Goal: Task Accomplishment & Management: Use online tool/utility

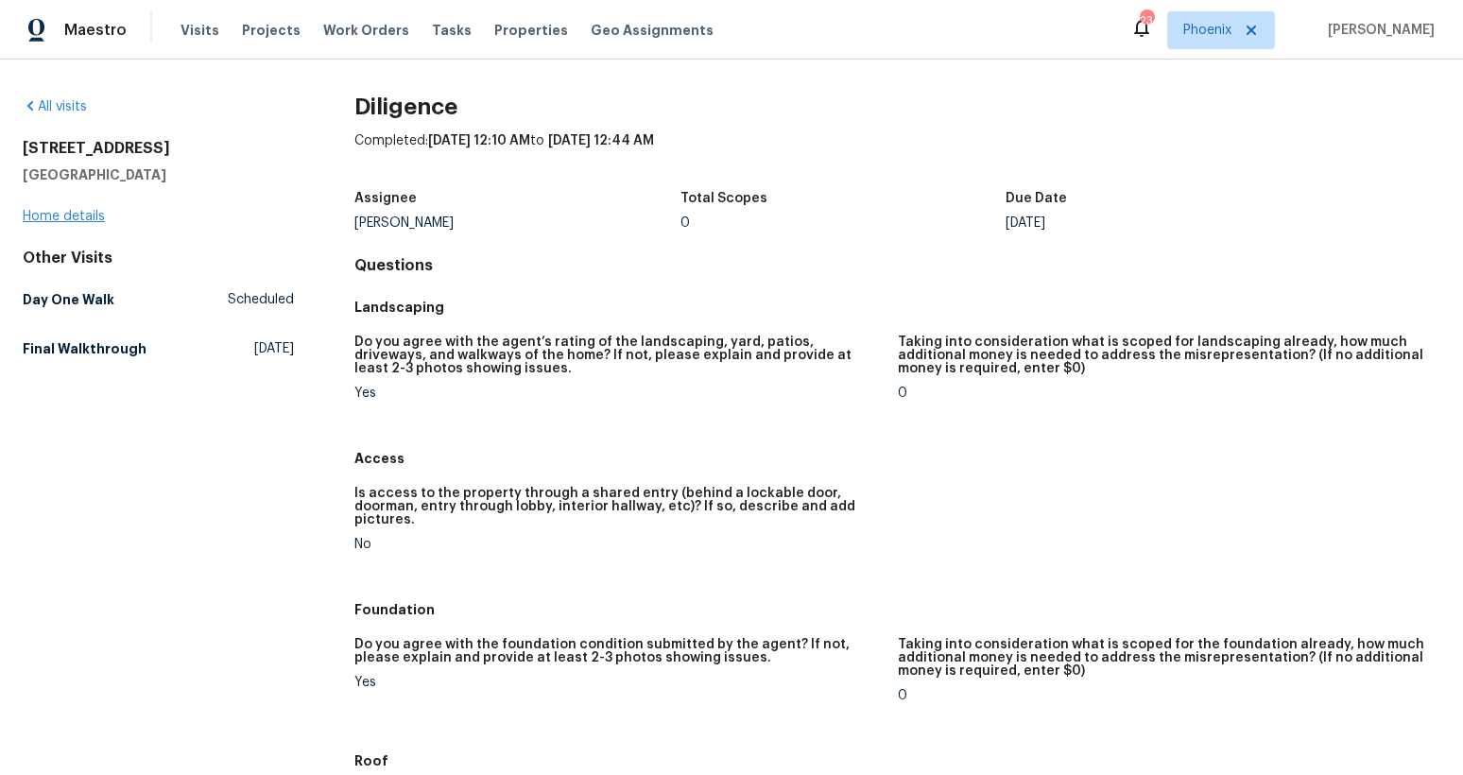
click at [83, 216] on link "Home details" at bounding box center [64, 216] width 82 height 13
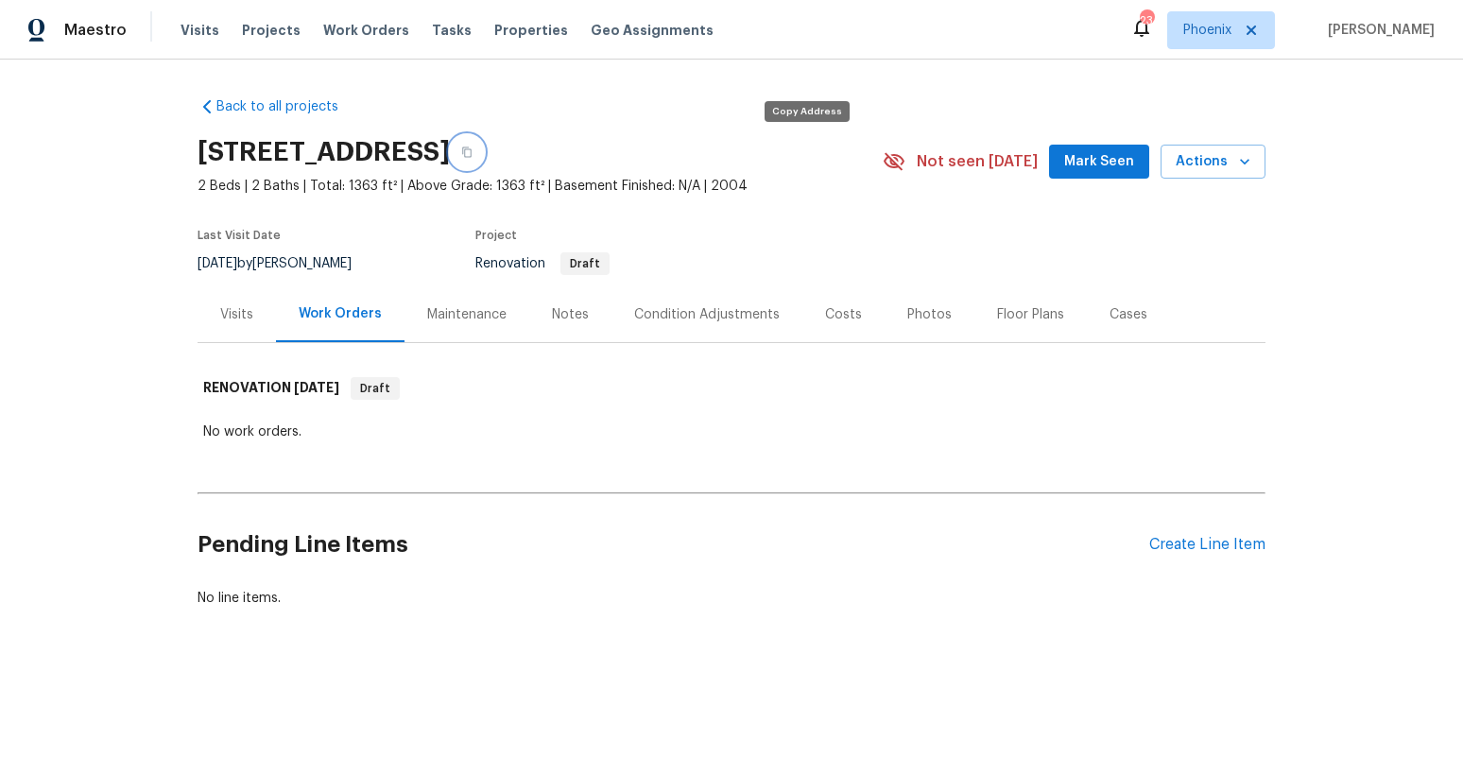
click at [472, 150] on icon "button" at bounding box center [466, 151] width 11 height 11
click at [249, 308] on div "Visits" at bounding box center [236, 314] width 78 height 56
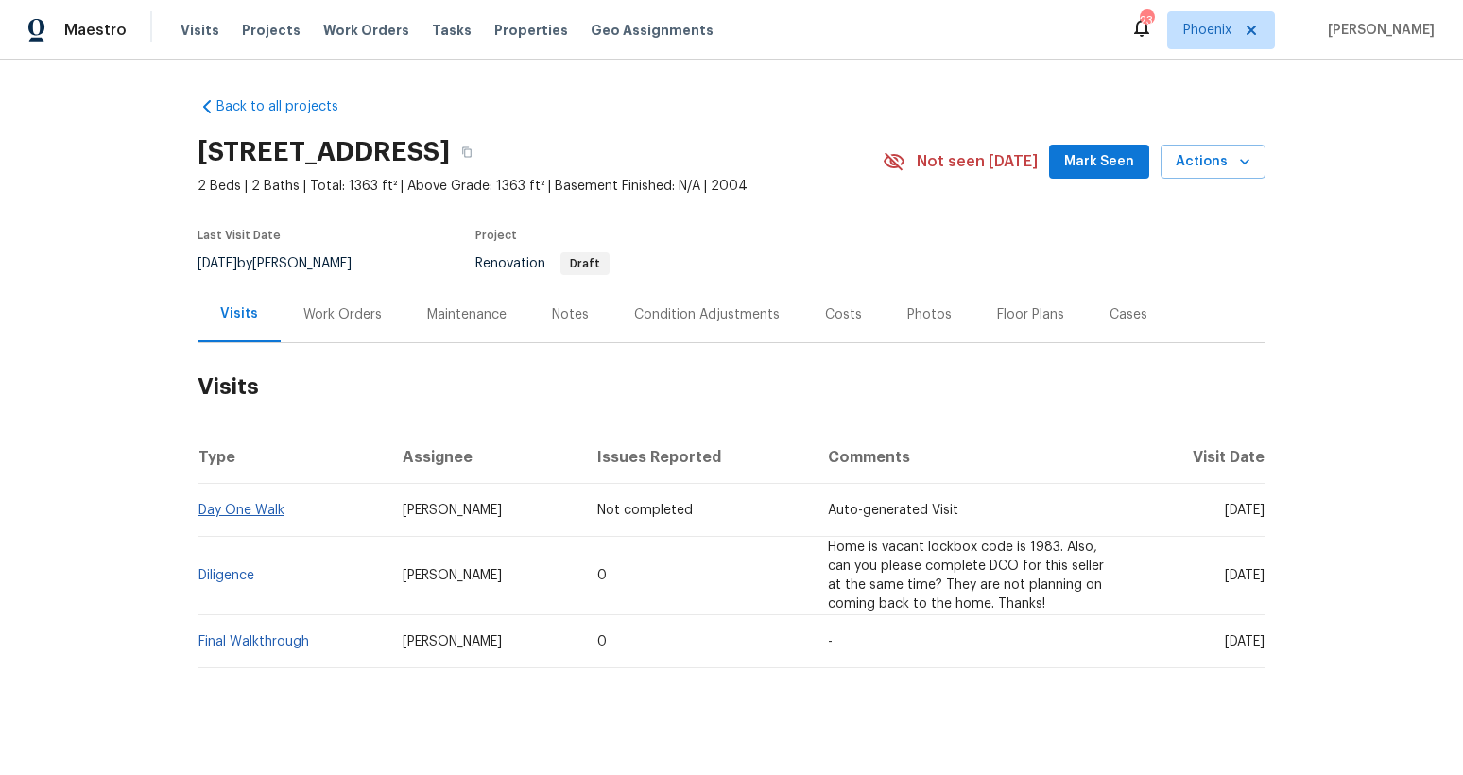
click at [237, 511] on link "Day One Walk" at bounding box center [241, 510] width 86 height 13
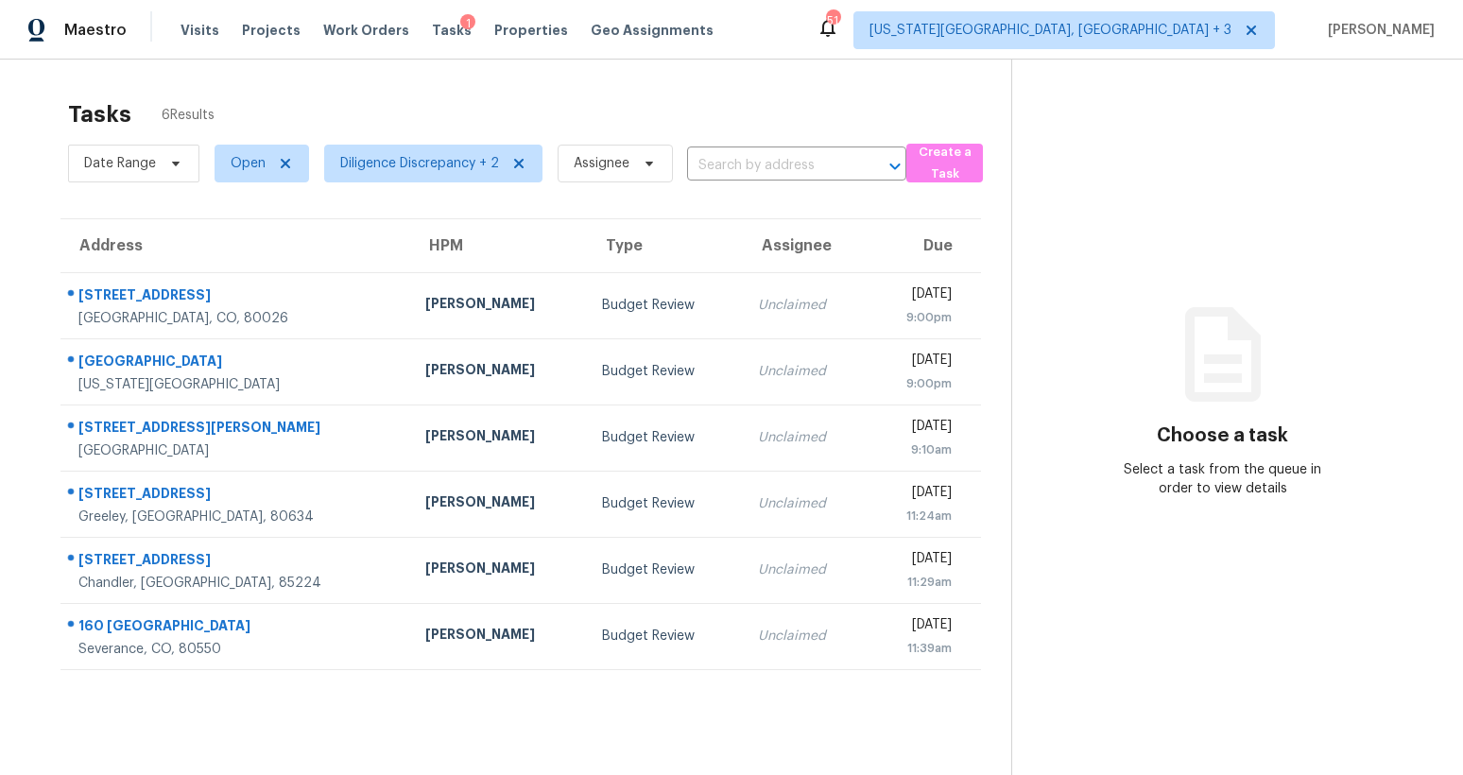
click at [197, 15] on div "Visits Projects Work Orders Tasks 1 Properties Geo Assignments" at bounding box center [458, 30] width 556 height 38
click at [197, 32] on span "Visits" at bounding box center [199, 30] width 39 height 19
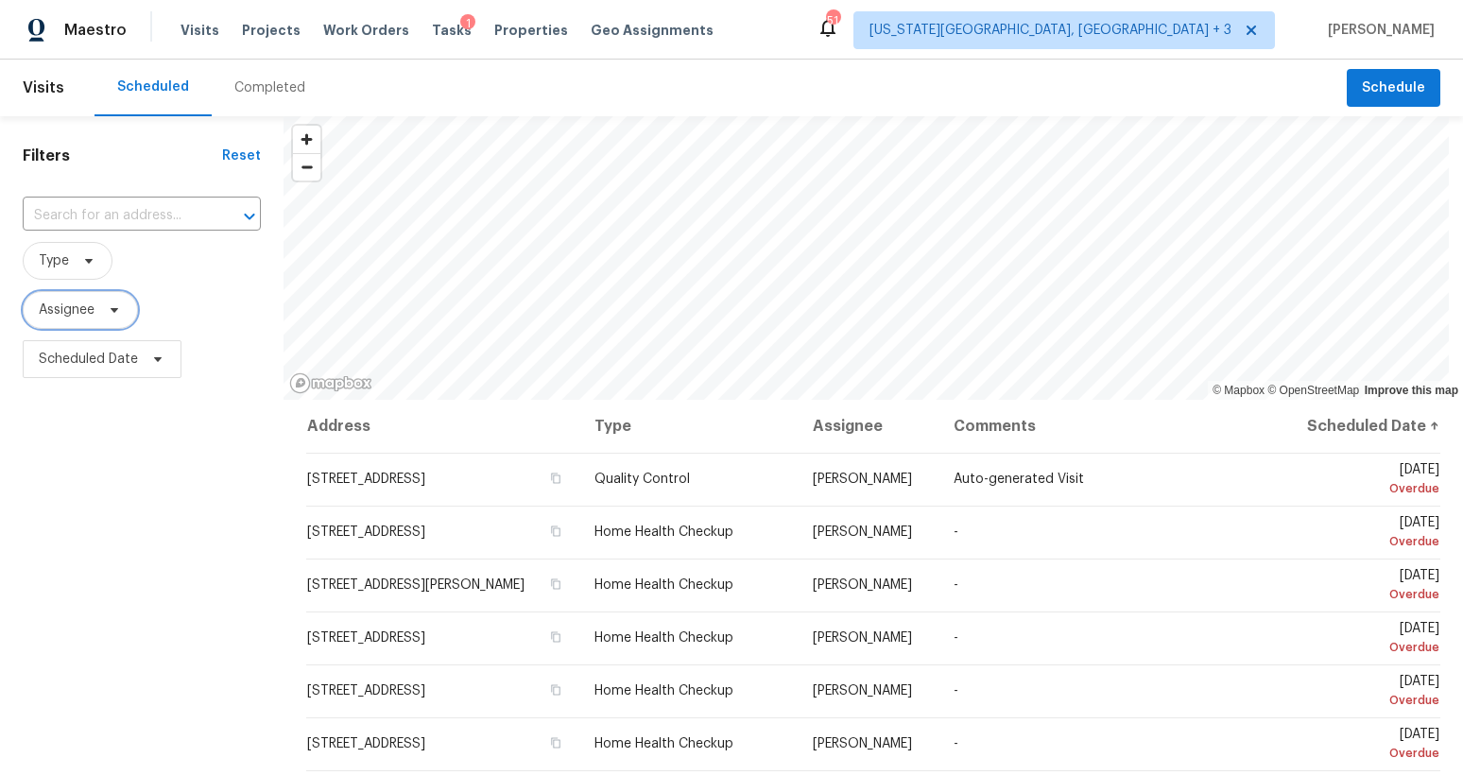
click at [131, 314] on span "Assignee" at bounding box center [80, 310] width 115 height 38
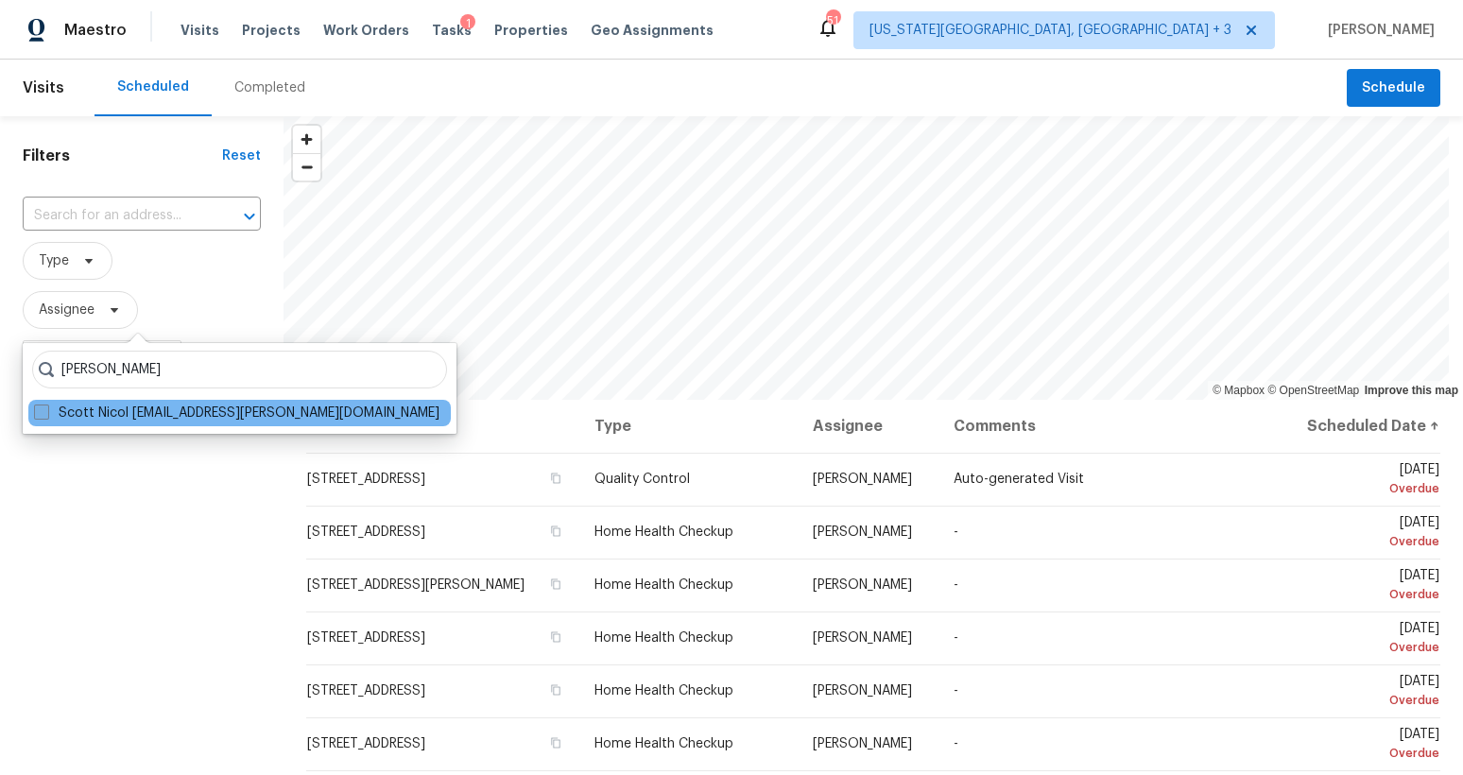
type input "[PERSON_NAME]"
click at [154, 412] on label "Scott Nicol [EMAIL_ADDRESS][PERSON_NAME][DOMAIN_NAME]" at bounding box center [236, 412] width 405 height 19
click at [46, 412] on input "Scott Nicol [EMAIL_ADDRESS][PERSON_NAME][DOMAIN_NAME]" at bounding box center [40, 409] width 12 height 12
checkbox input "true"
